Goal: Information Seeking & Learning: Check status

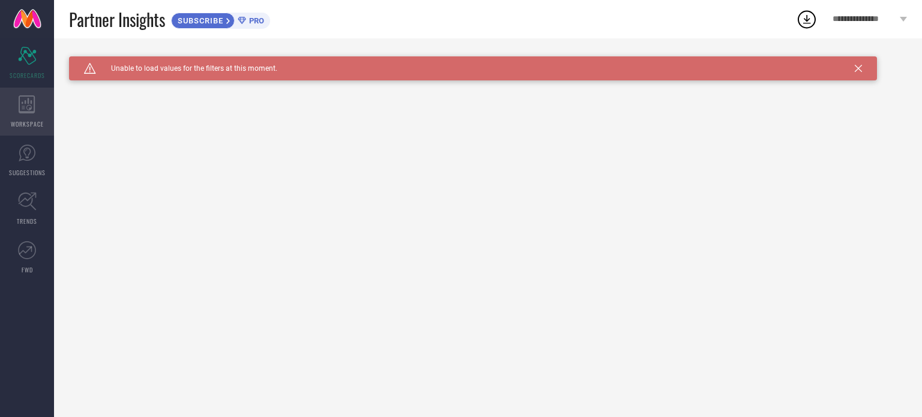
click at [26, 110] on icon at bounding box center [27, 104] width 17 height 18
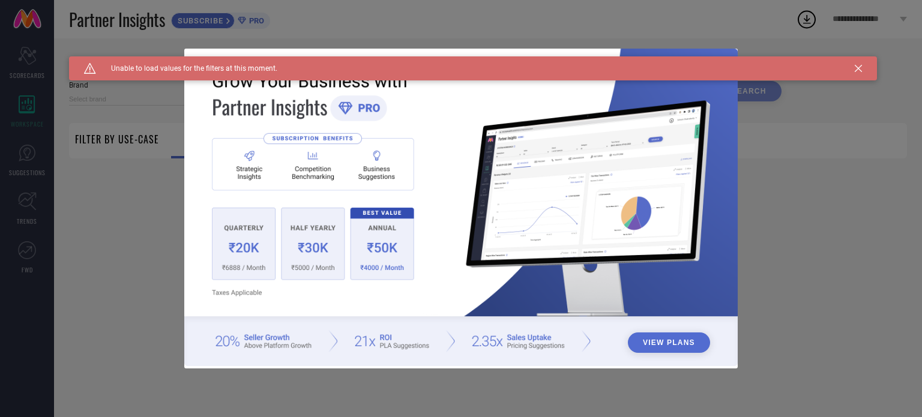
type input "1 STOP FASHION"
type input "All"
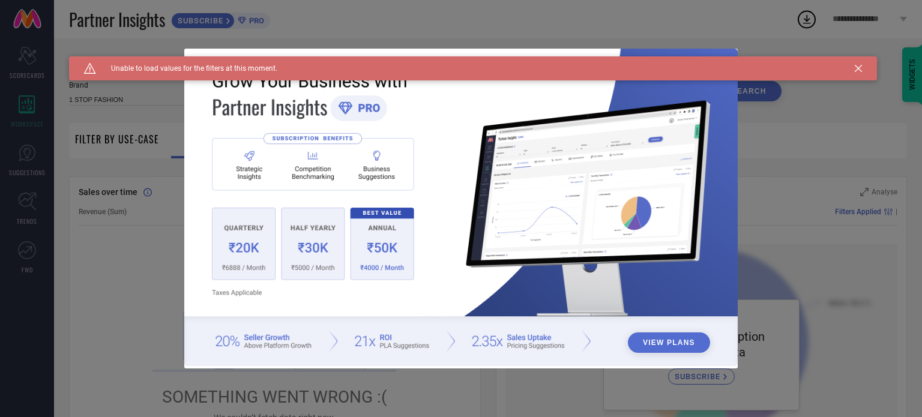
click at [859, 70] on icon at bounding box center [858, 68] width 7 height 7
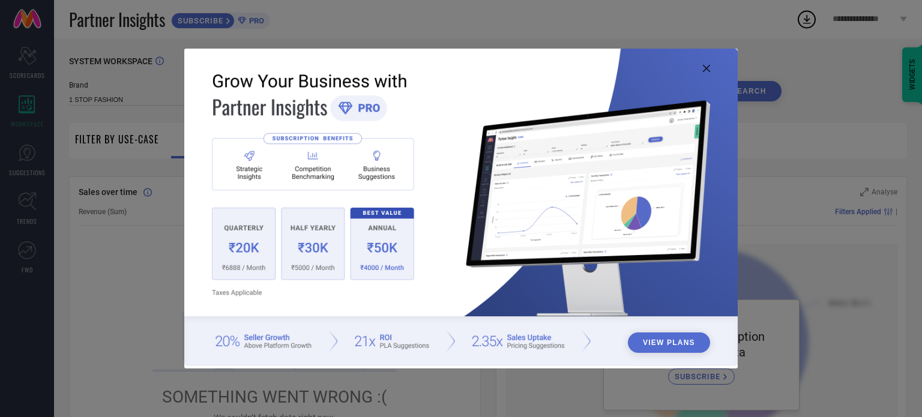
click at [674, 335] on button "View Plans" at bounding box center [669, 343] width 82 height 20
click at [706, 65] on icon at bounding box center [706, 68] width 7 height 7
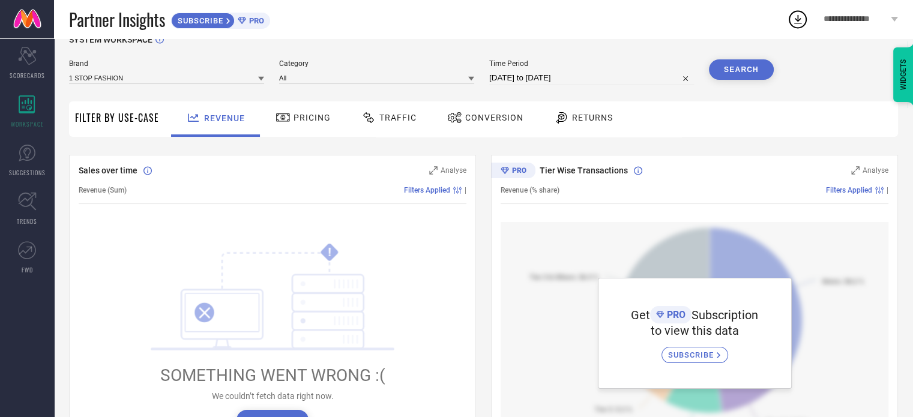
scroll to position [24, 0]
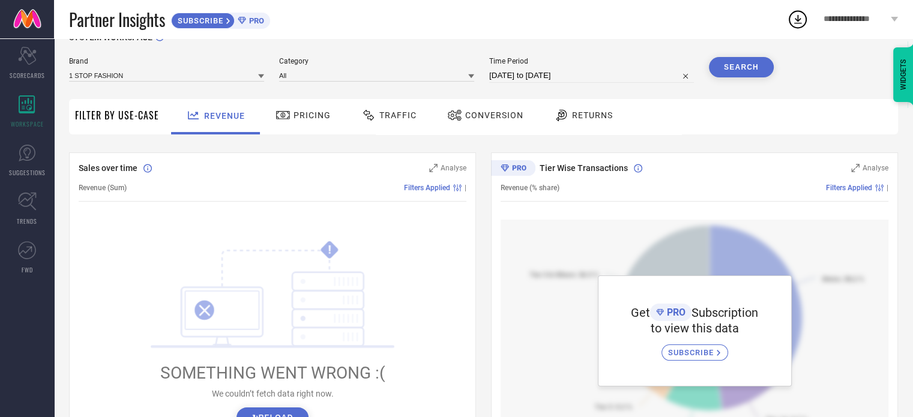
click at [271, 411] on button "↻ Reload" at bounding box center [272, 418] width 71 height 20
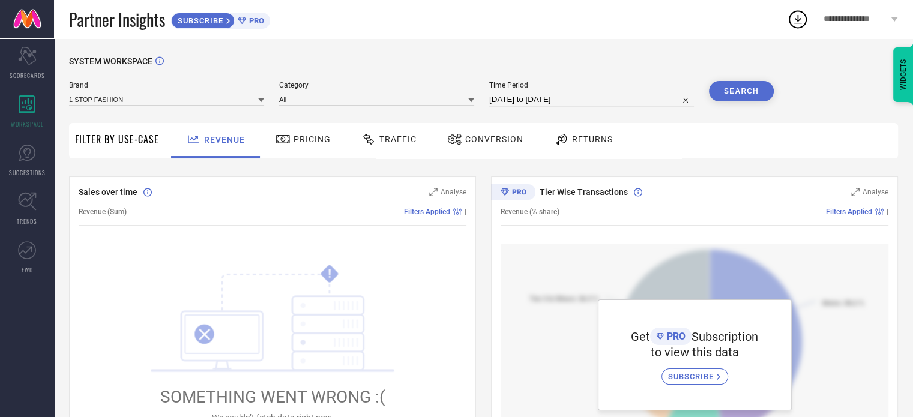
click at [312, 144] on span "Pricing" at bounding box center [312, 140] width 37 height 10
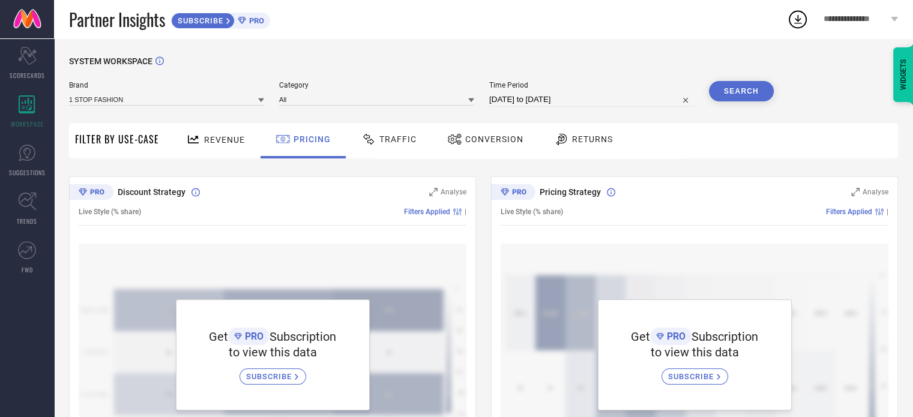
click at [367, 143] on icon at bounding box center [369, 139] width 15 height 14
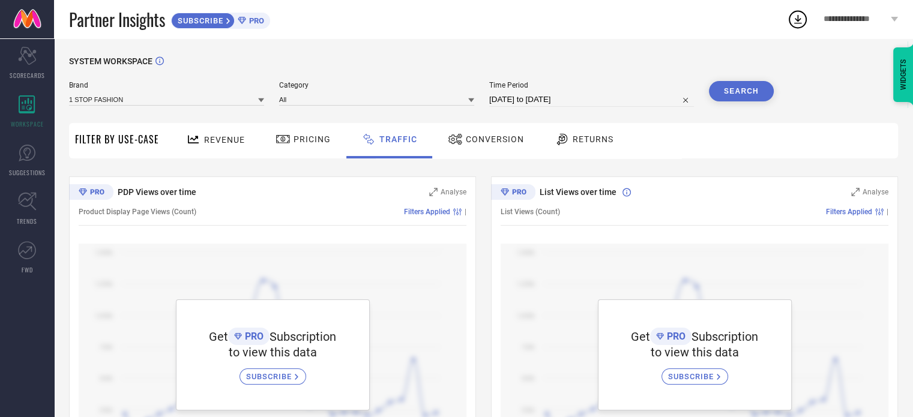
click at [476, 144] on span "Conversion" at bounding box center [495, 140] width 58 height 10
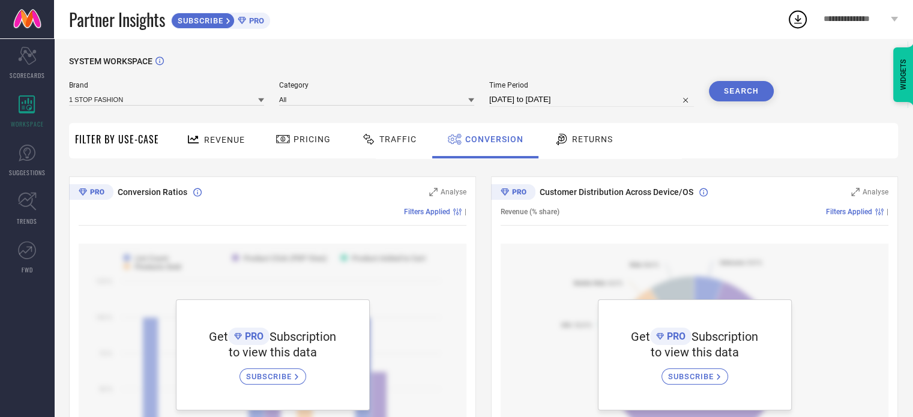
click at [563, 140] on icon at bounding box center [562, 139] width 11 height 11
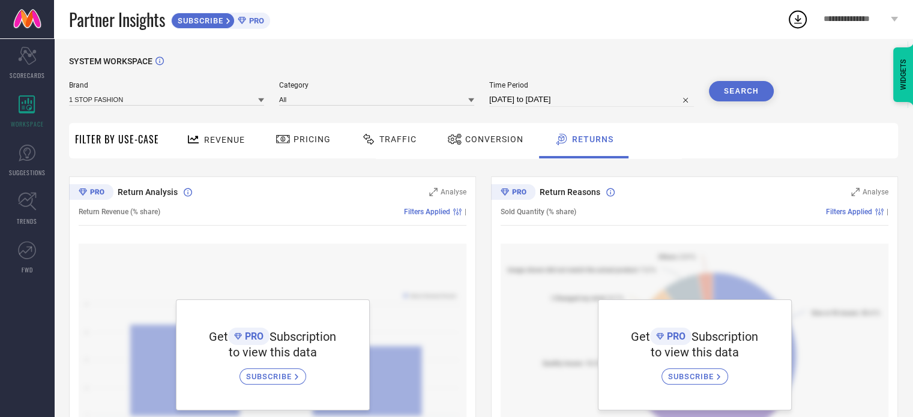
click at [436, 66] on div "SYSTEM WORKSPACE" at bounding box center [483, 68] width 829 height 25
click at [205, 139] on span "Revenue" at bounding box center [224, 140] width 41 height 10
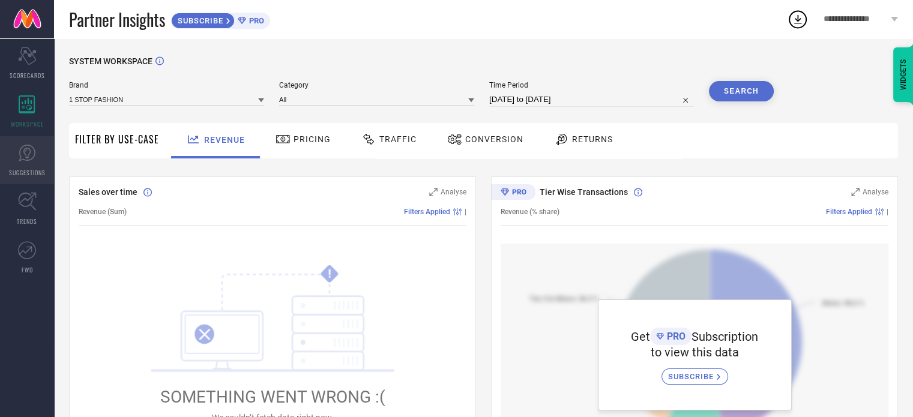
click at [25, 158] on icon at bounding box center [27, 153] width 18 height 18
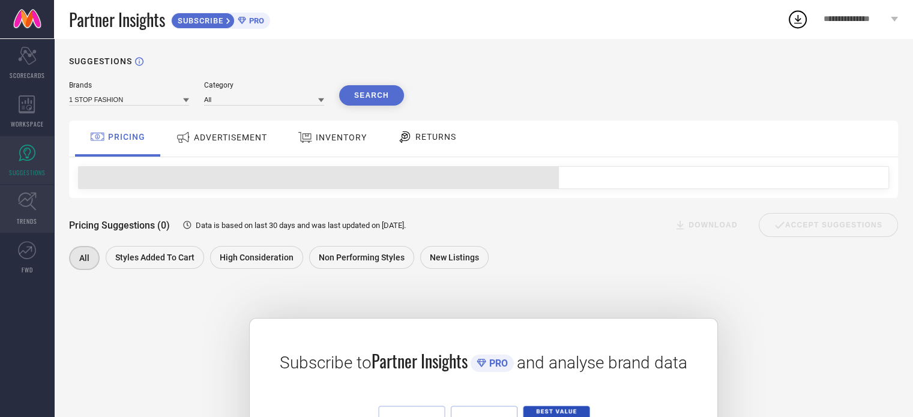
click at [30, 202] on icon at bounding box center [27, 201] width 19 height 19
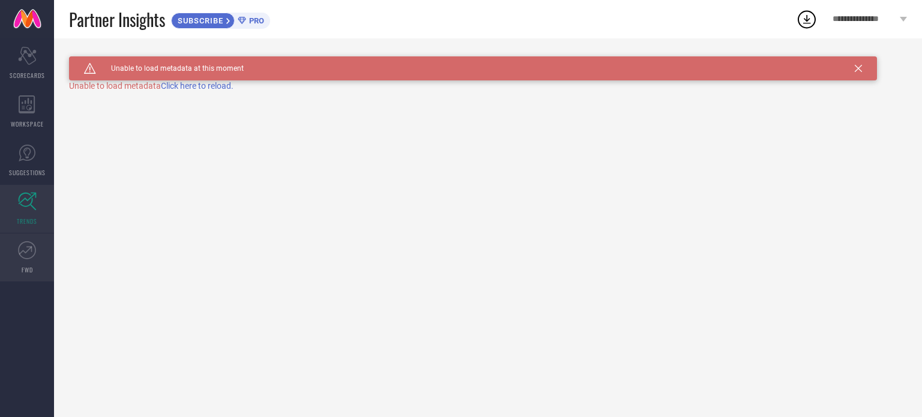
click at [25, 243] on icon at bounding box center [27, 250] width 18 height 18
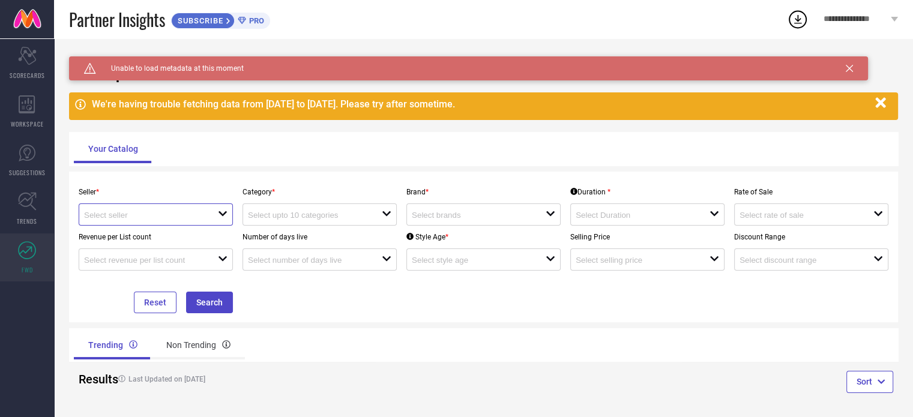
click at [204, 220] on input at bounding box center [144, 215] width 121 height 9
click at [179, 234] on li "Myntra ( MINT_1 )" at bounding box center [155, 239] width 153 height 22
type input "Myntra ( MINT_1 )"
click at [293, 214] on input at bounding box center [308, 215] width 121 height 9
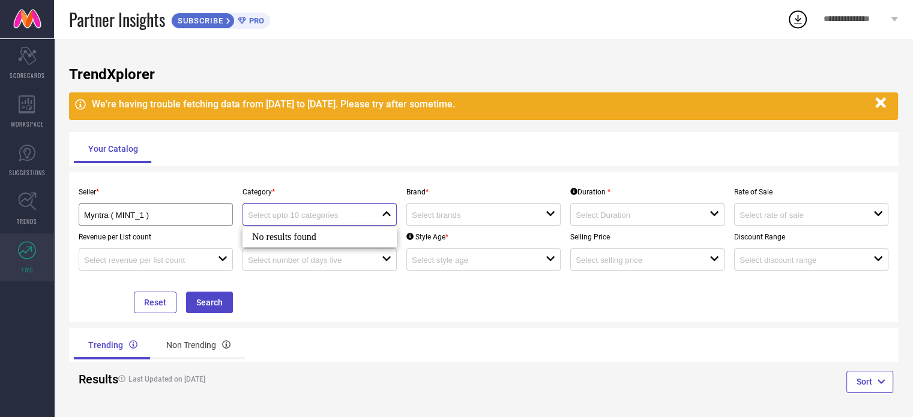
click at [293, 214] on input at bounding box center [308, 215] width 121 height 9
click at [437, 218] on input at bounding box center [472, 215] width 121 height 9
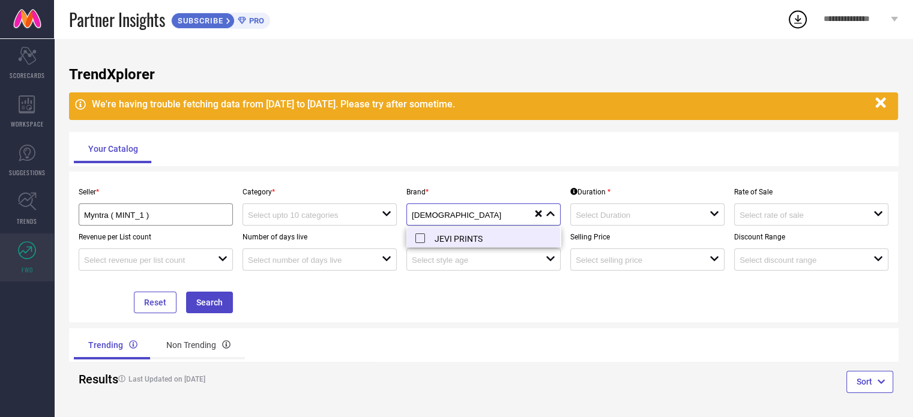
type input "[DEMOGRAPHIC_DATA]"
